Goal: Information Seeking & Learning: Find specific fact

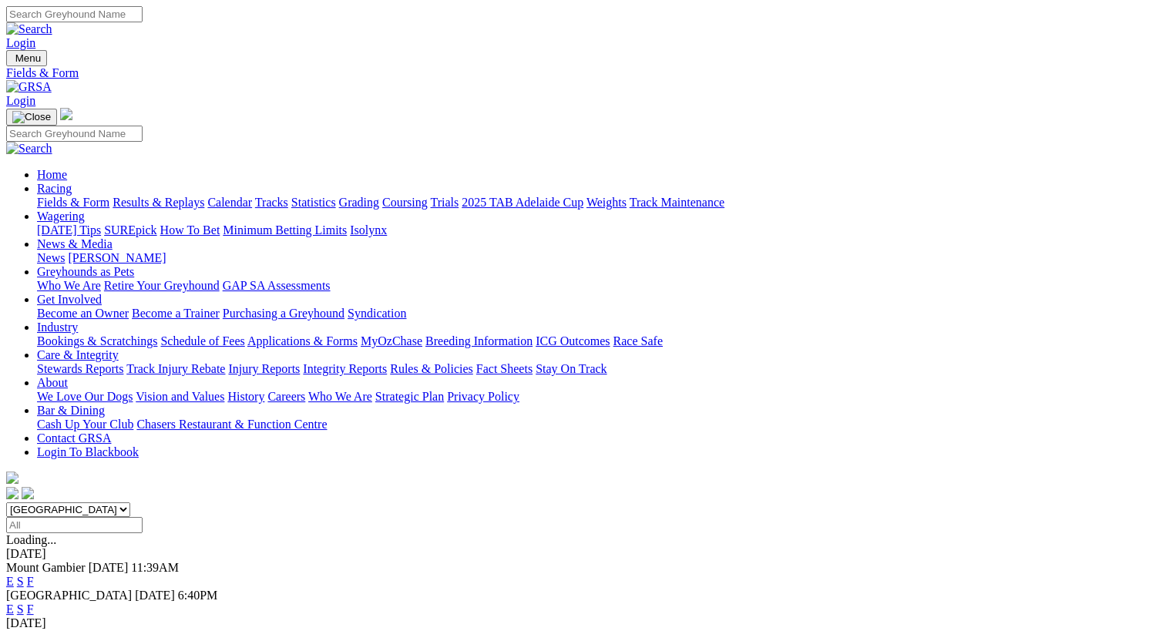
click at [143, 16] on input "Search" at bounding box center [74, 14] width 136 height 16
type input "canya maroons"
click at [35, 36] on link "Login" at bounding box center [20, 42] width 29 height 13
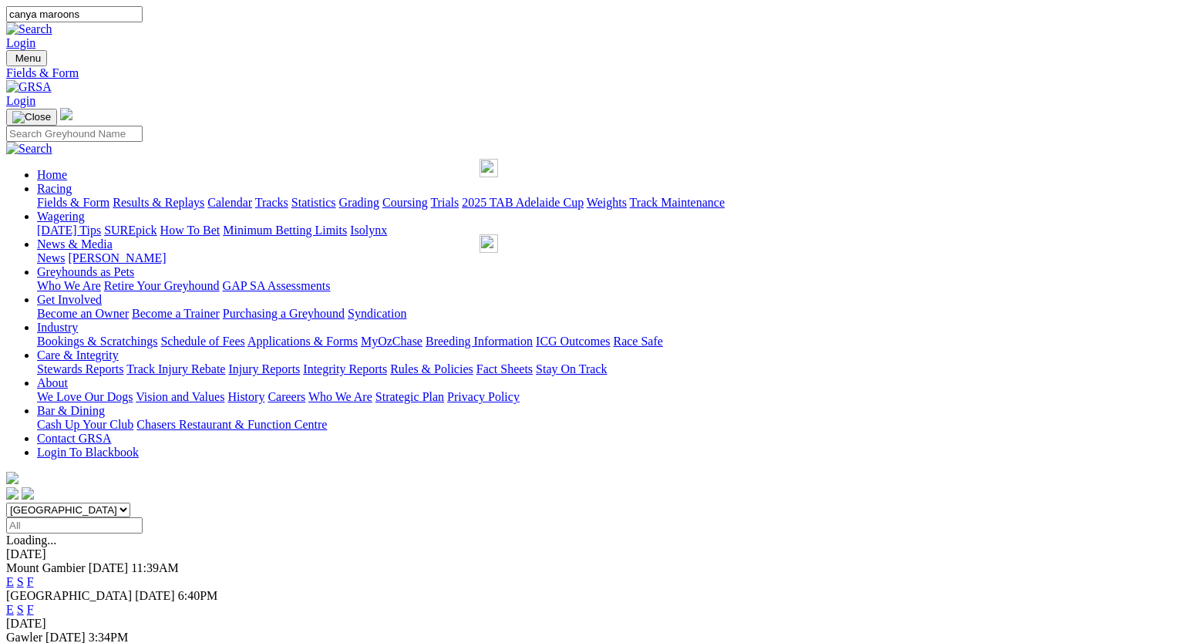
type input "gerald.lanigan@bigpond.com"
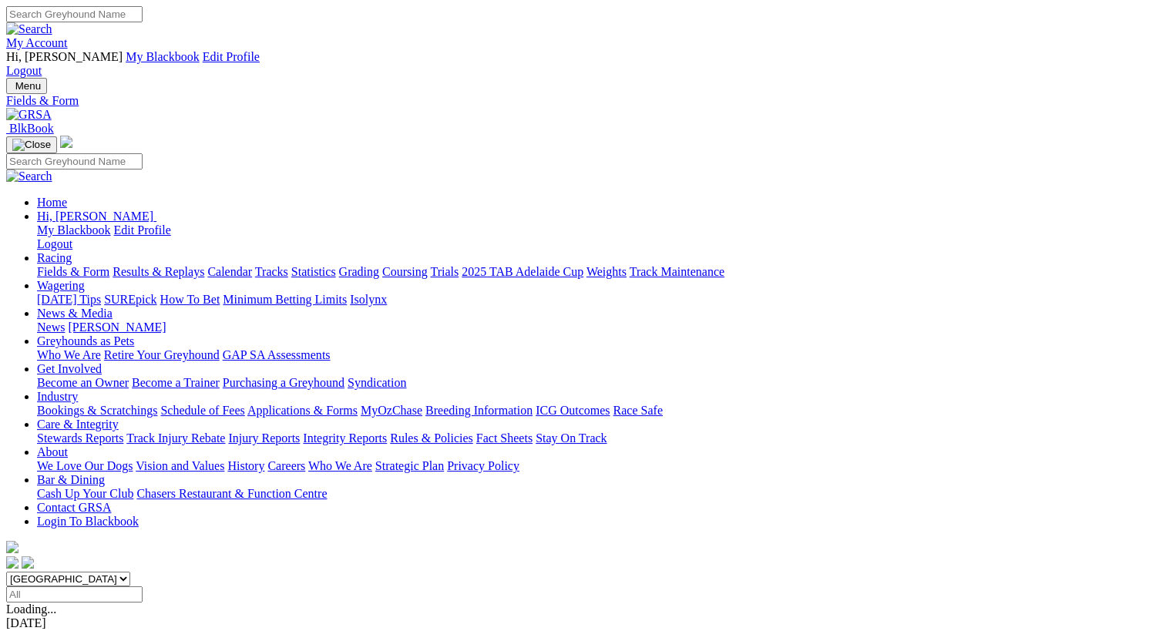
click at [143, 18] on input "Search" at bounding box center [74, 14] width 136 height 16
type input "canya maroons"
click at [68, 36] on link "My Account" at bounding box center [37, 42] width 62 height 13
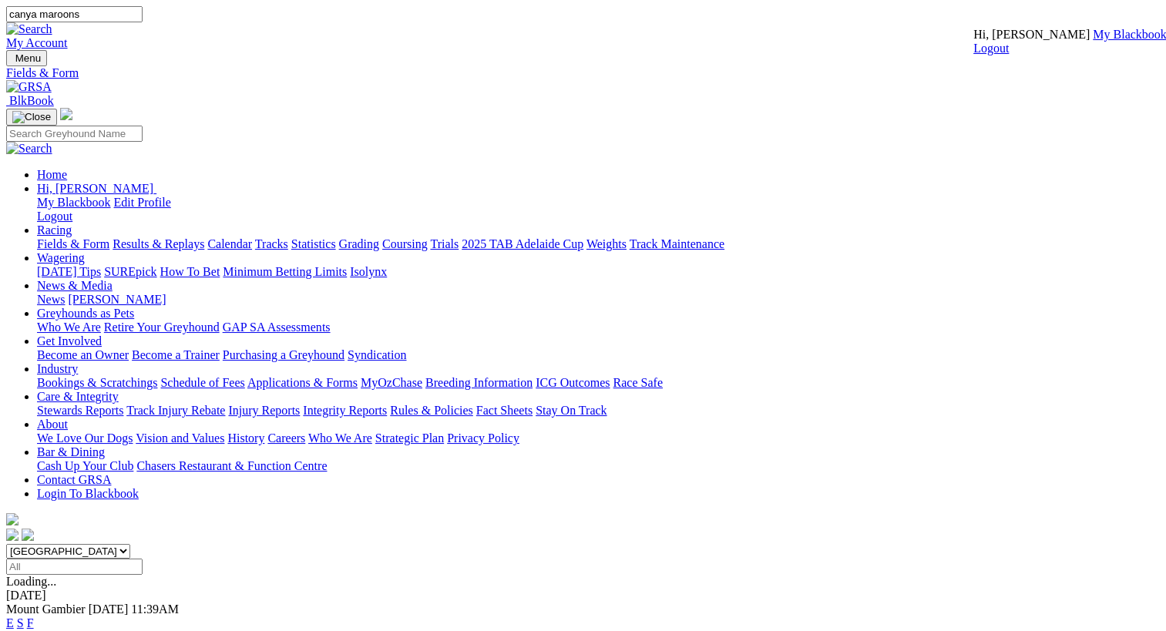
click at [52, 22] on img at bounding box center [29, 29] width 46 height 14
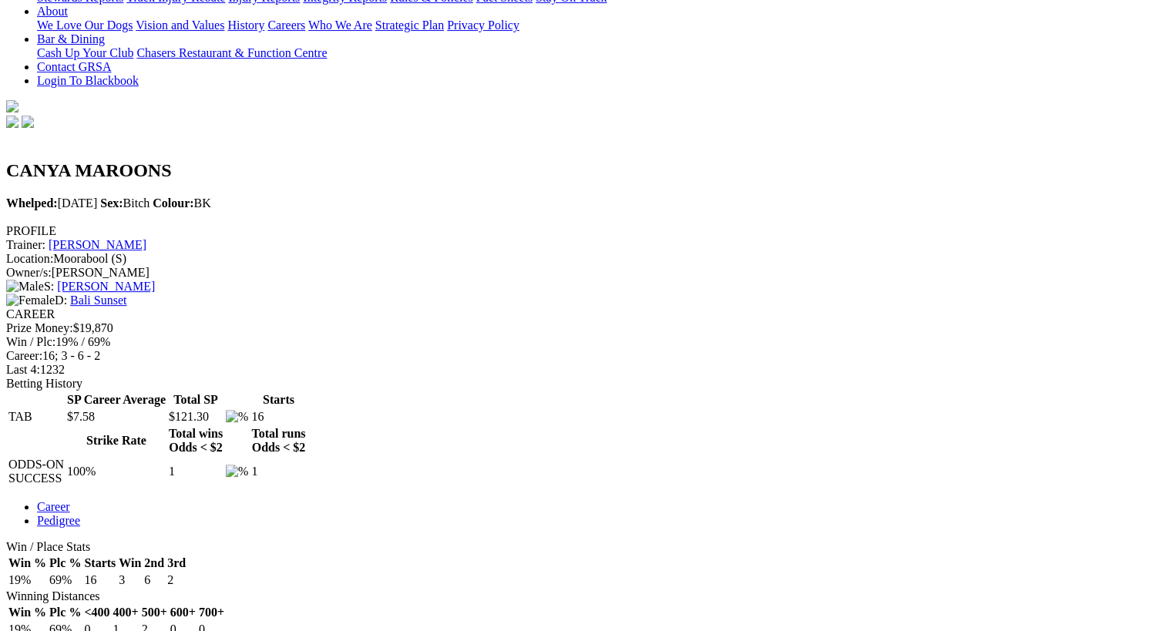
scroll to position [500, 0]
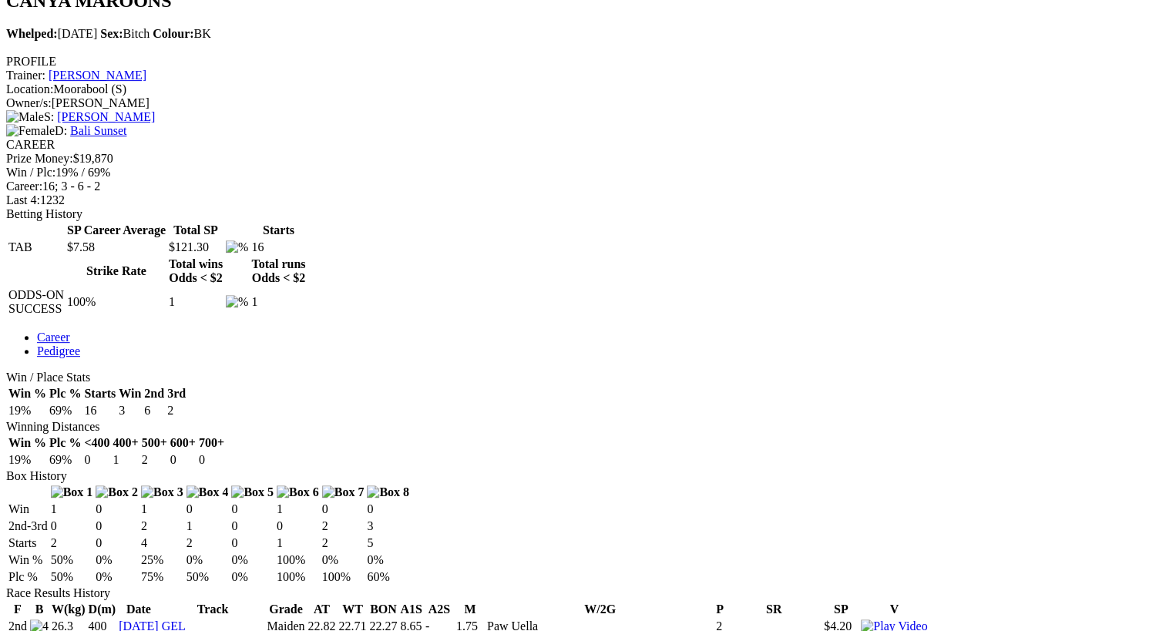
scroll to position [618, 0]
